Goal: Ask a question

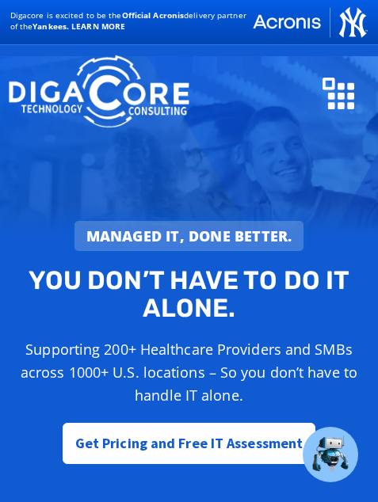
click at [347, 94] on icon "Menu Toggle" at bounding box center [350, 96] width 7 height 7
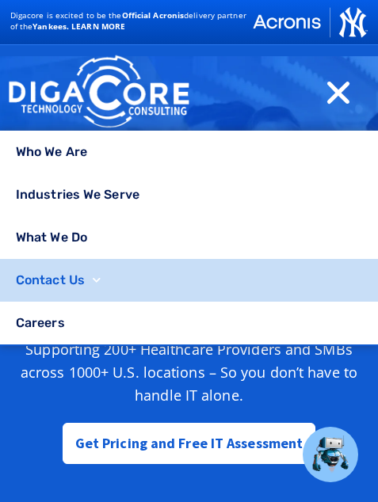
click at [101, 284] on link "Contact Us" at bounding box center [189, 280] width 378 height 43
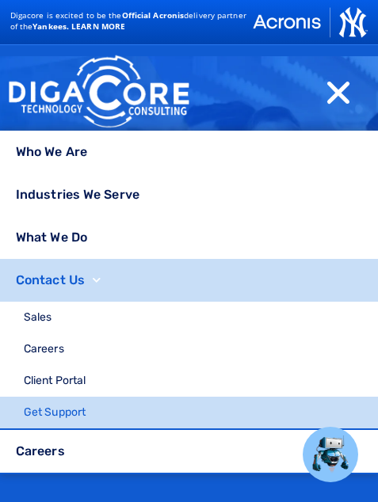
click at [131, 415] on link "Get Support" at bounding box center [189, 413] width 378 height 32
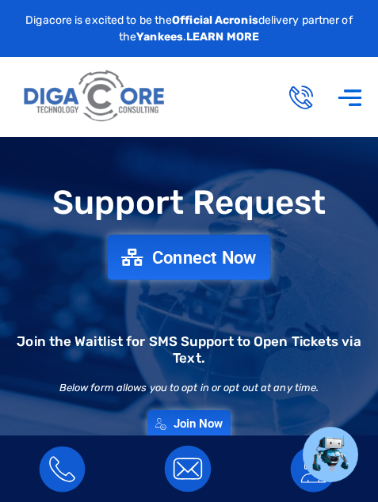
click at [251, 269] on link "Connect Now" at bounding box center [189, 257] width 163 height 45
